Goal: Information Seeking & Learning: Learn about a topic

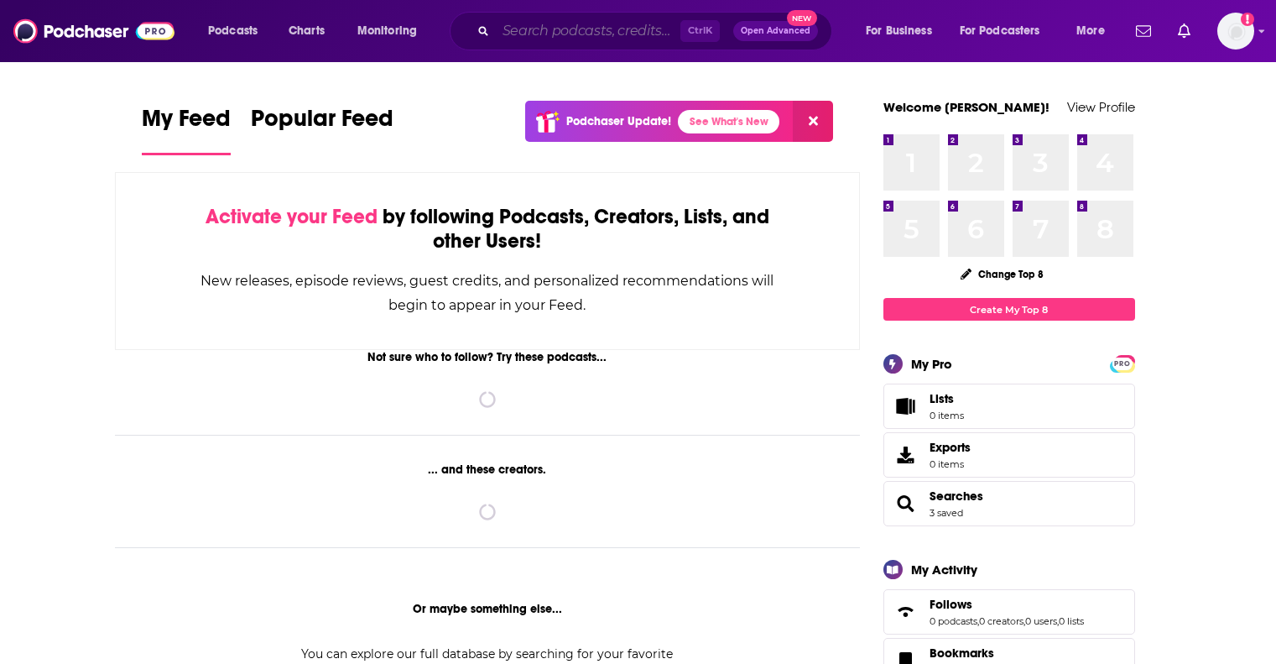
click at [519, 33] on input "Search podcasts, credits, & more..." at bounding box center [588, 31] width 185 height 27
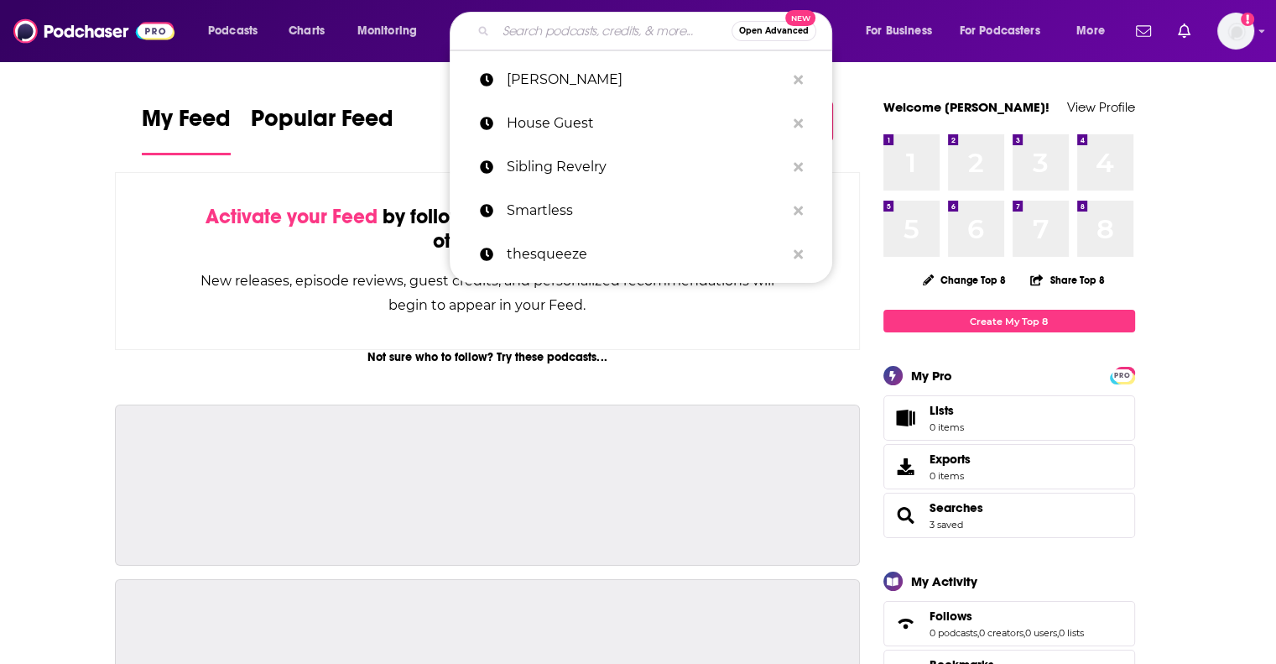
paste input "The Marketing Happy Hour Podcas"
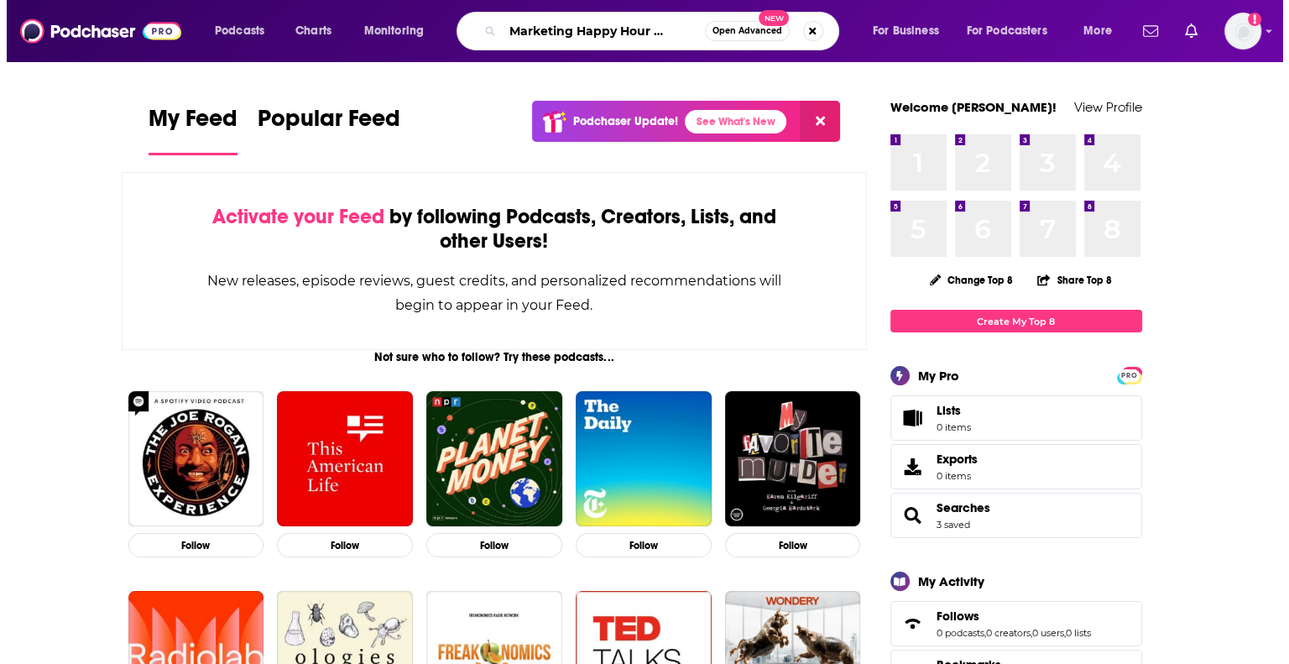
scroll to position [0, 32]
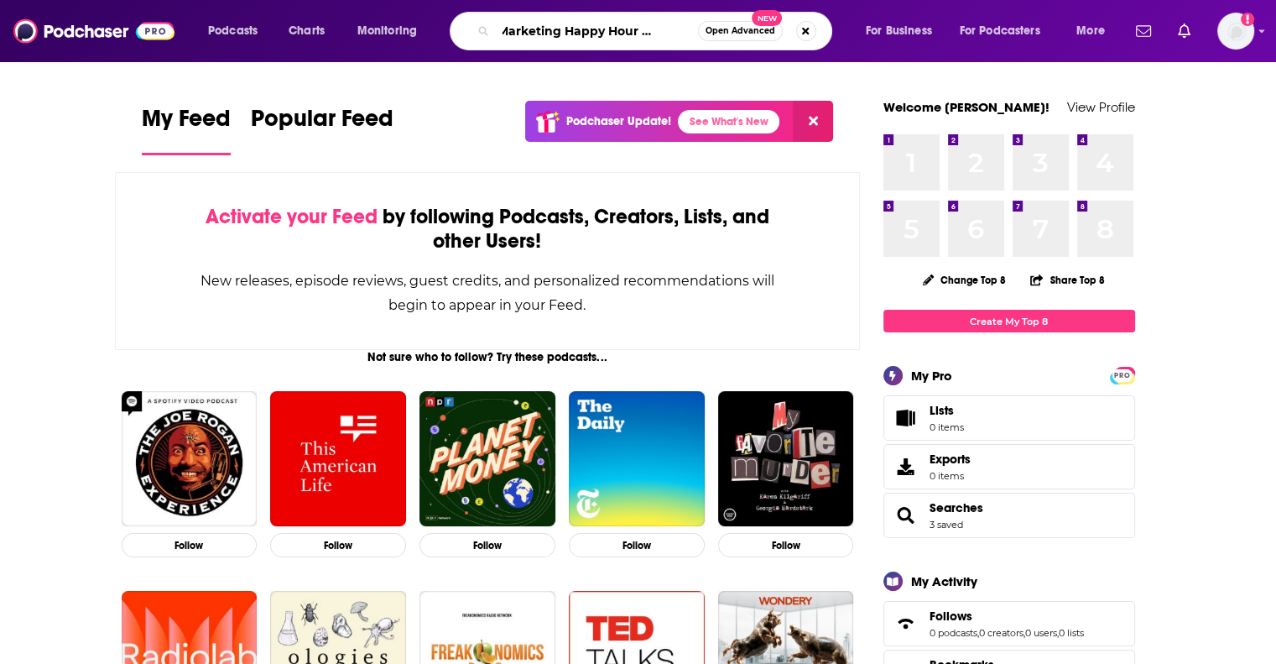
type input "The Marketing Happy Hour Podcast"
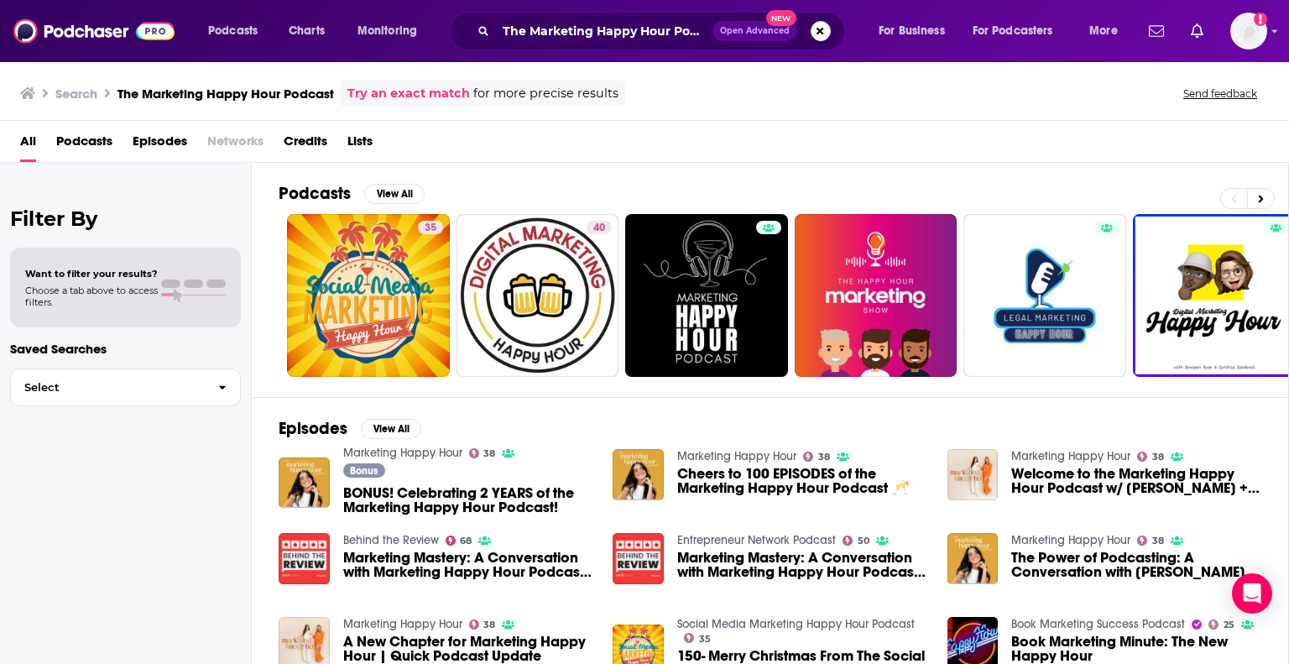
click at [426, 468] on div "Bonus BONUS! Celebrating 2 YEARS of the Marketing Happy Hour Podcast!" at bounding box center [468, 491] width 250 height 56
click at [450, 498] on span "BONUS! Celebrating 2 YEARS of the Marketing Happy Hour Podcast!" at bounding box center [468, 500] width 250 height 29
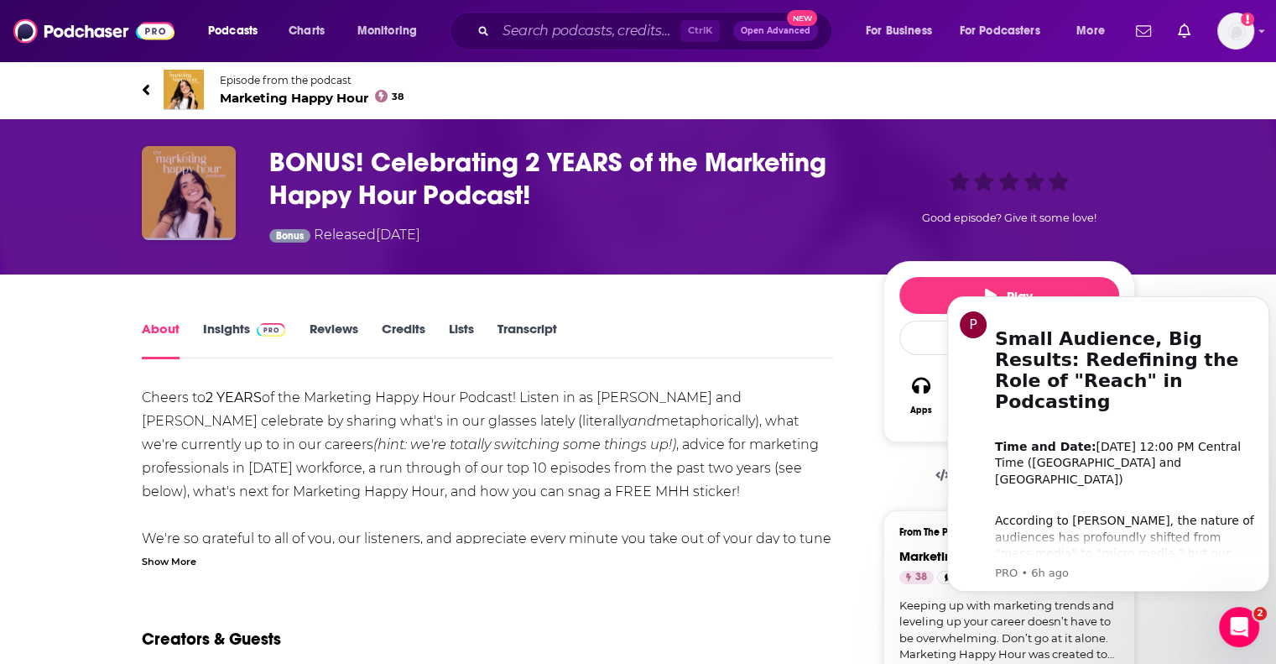
click at [186, 166] on img "BONUS! Celebrating 2 YEARS of the Marketing Happy Hour Podcast!" at bounding box center [189, 193] width 94 height 94
click at [321, 97] on span "Marketing Happy Hour 38" at bounding box center [312, 98] width 185 height 16
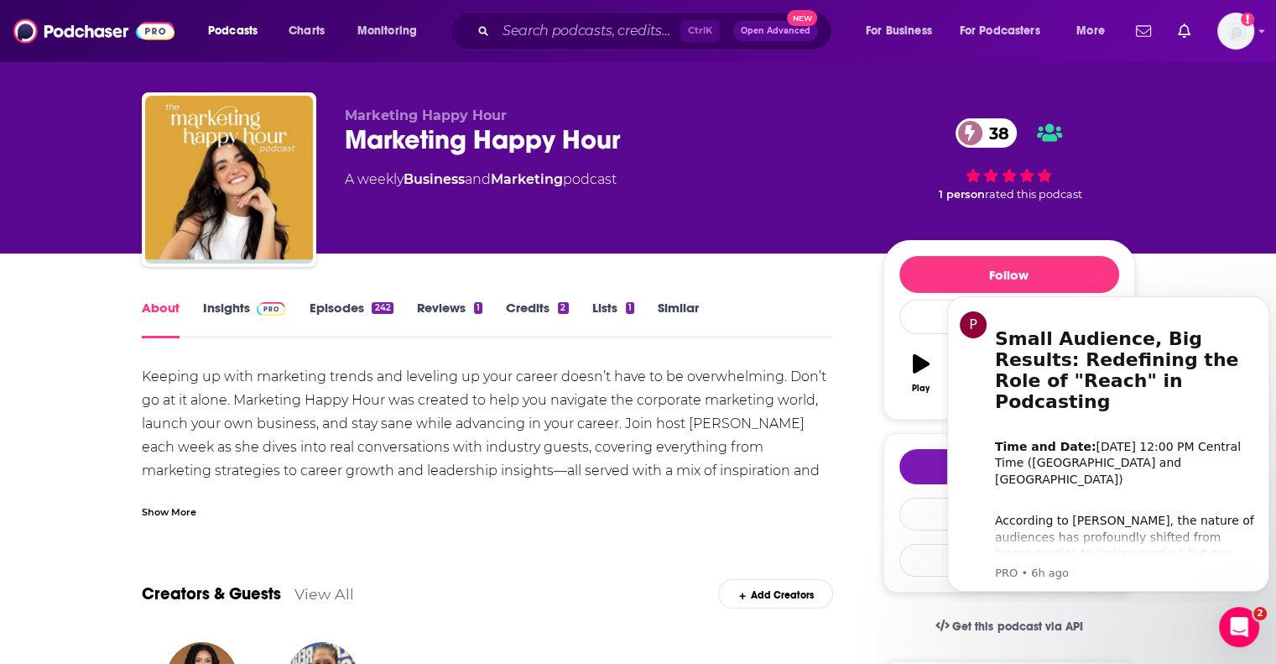
scroll to position [19, 0]
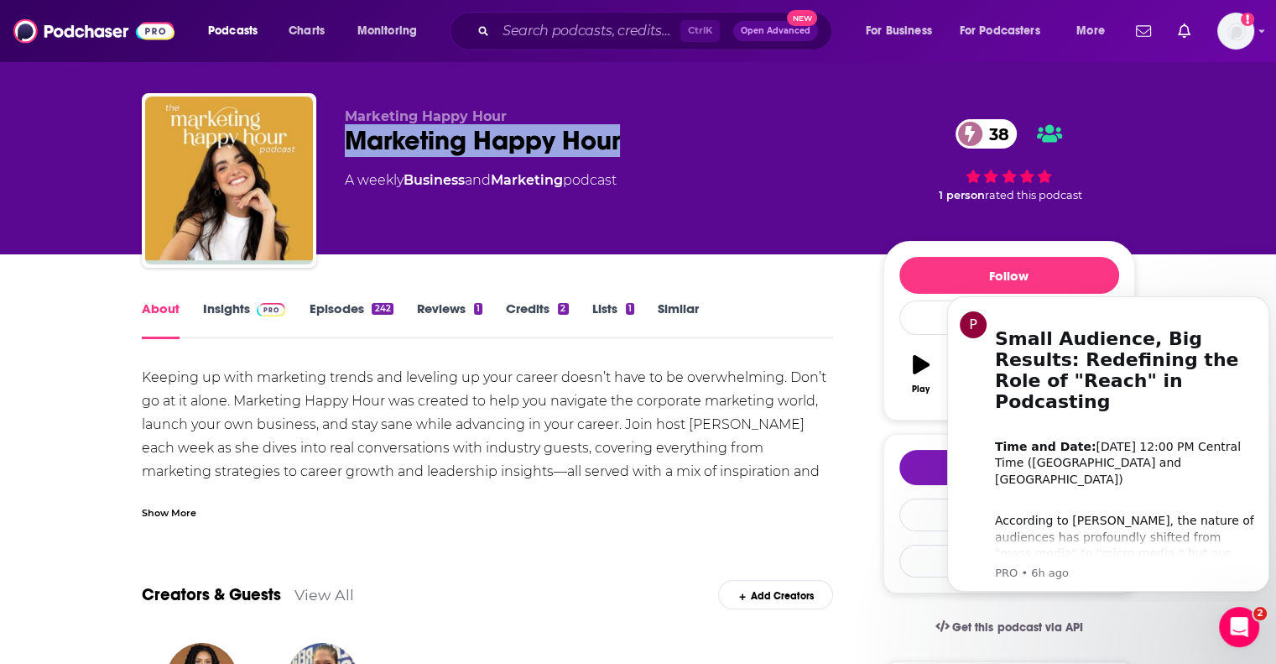
drag, startPoint x: 604, startPoint y: 137, endPoint x: 335, endPoint y: 141, distance: 269.4
click at [335, 141] on div "Marketing Happy Hour Marketing Happy Hour 38 A weekly Business and Marketing po…" at bounding box center [639, 183] width 994 height 181
copy h1 "Marketing Happy Hour"
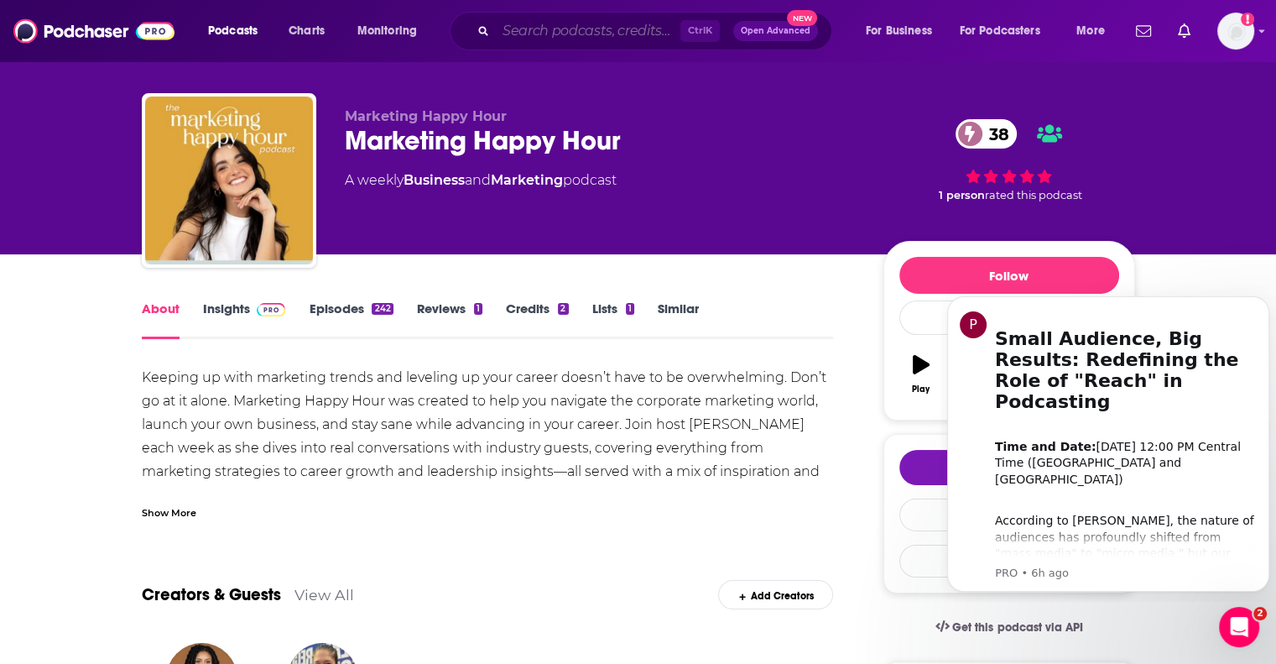
click at [537, 37] on input "Search podcasts, credits, & more..." at bounding box center [588, 31] width 185 height 27
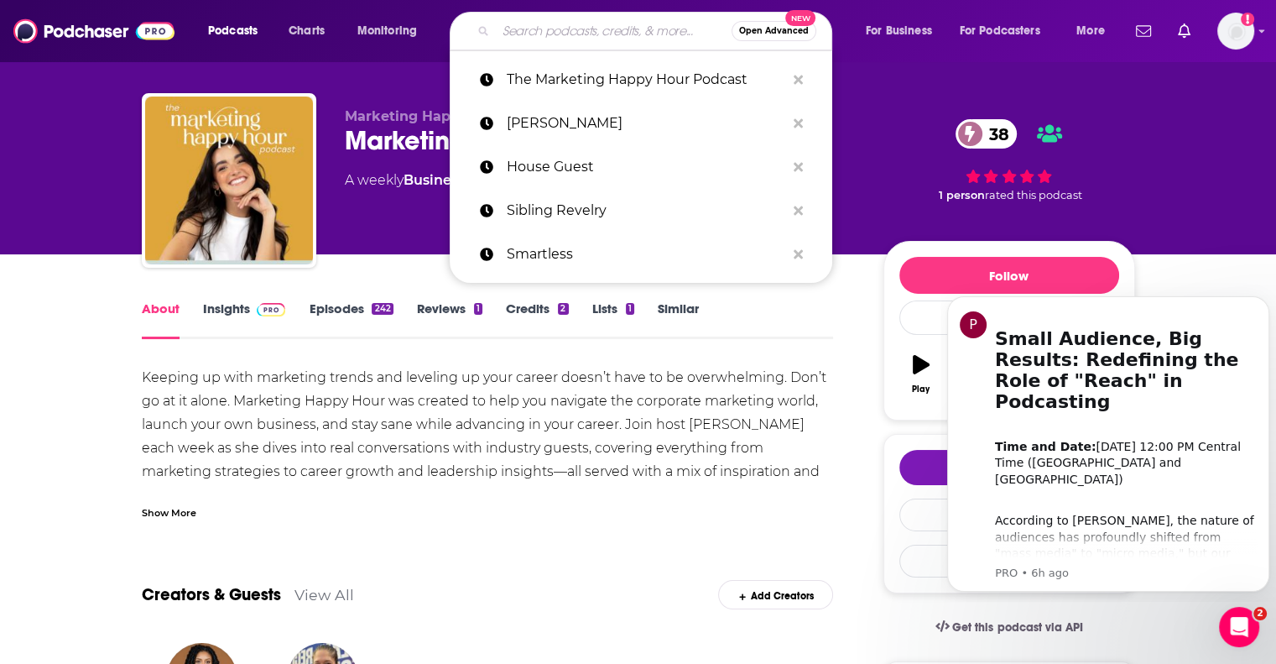
paste input "Marketing Happy Hour"
type input "Marketing Happy Hour"
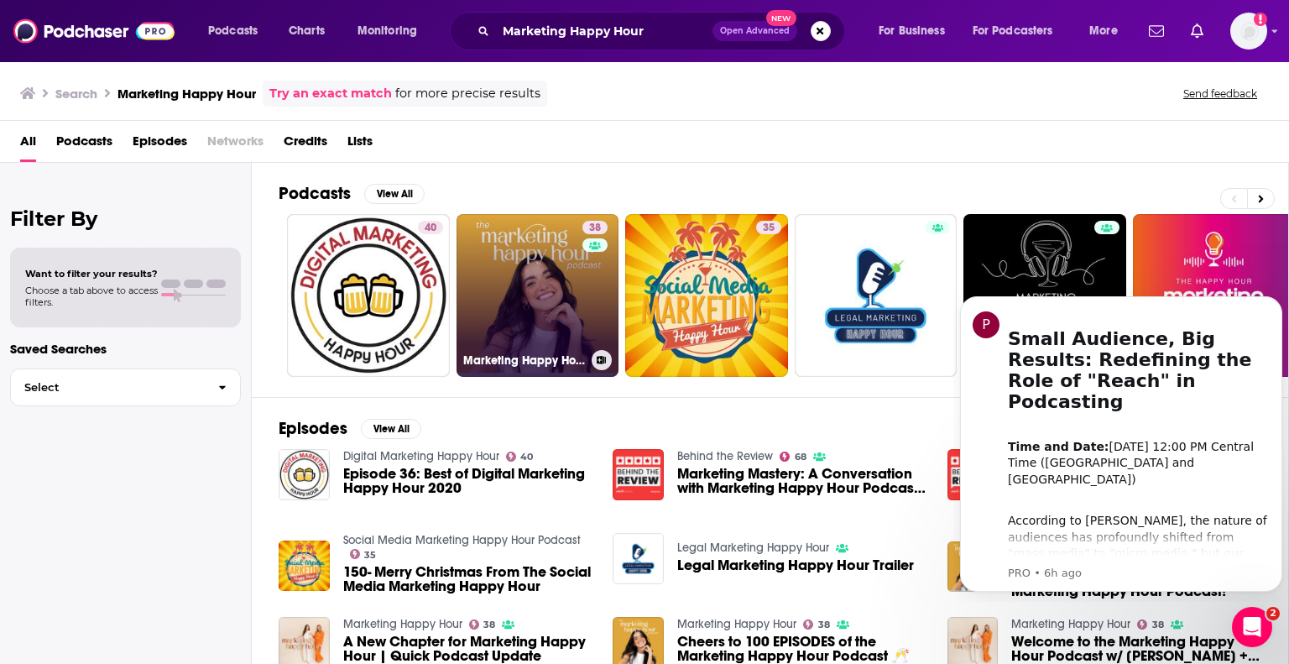
click at [494, 275] on link "38 Marketing Happy Hour" at bounding box center [537, 295] width 163 height 163
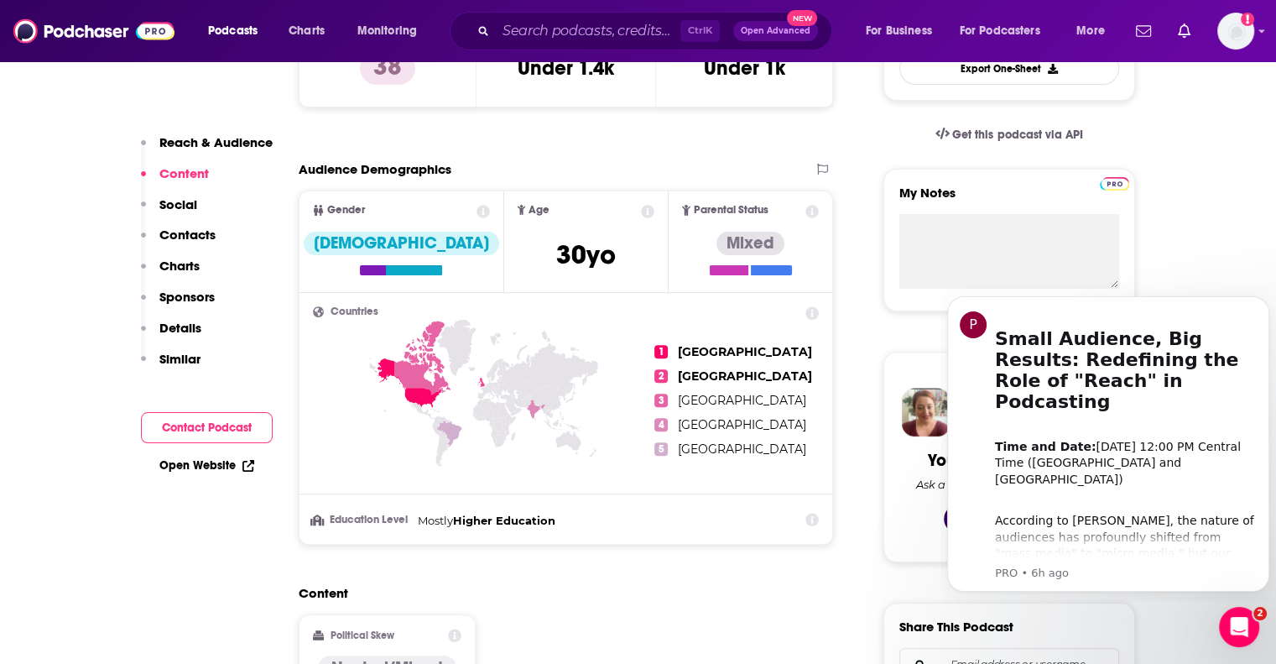
scroll to position [222, 0]
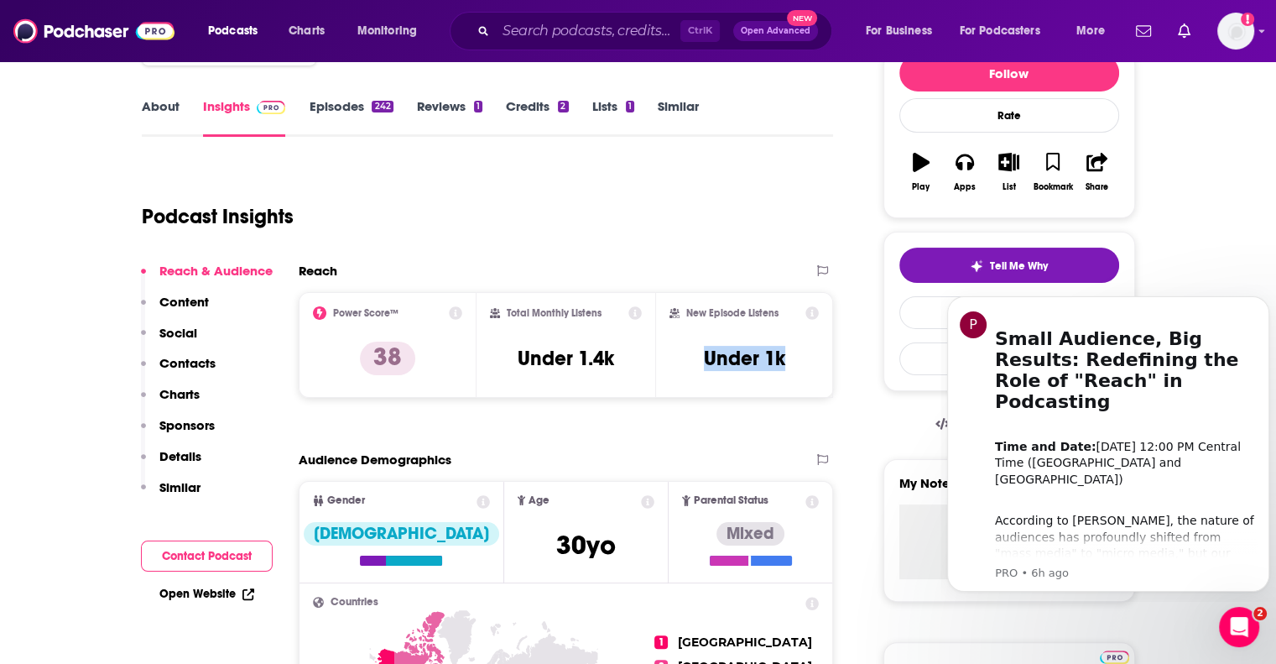
drag, startPoint x: 690, startPoint y: 361, endPoint x: 793, endPoint y: 347, distance: 104.1
click at [793, 347] on div "New Episode Listens Under 1k" at bounding box center [745, 344] width 150 height 77
copy h3 "Under 1k"
